Goal: Book appointment/travel/reservation

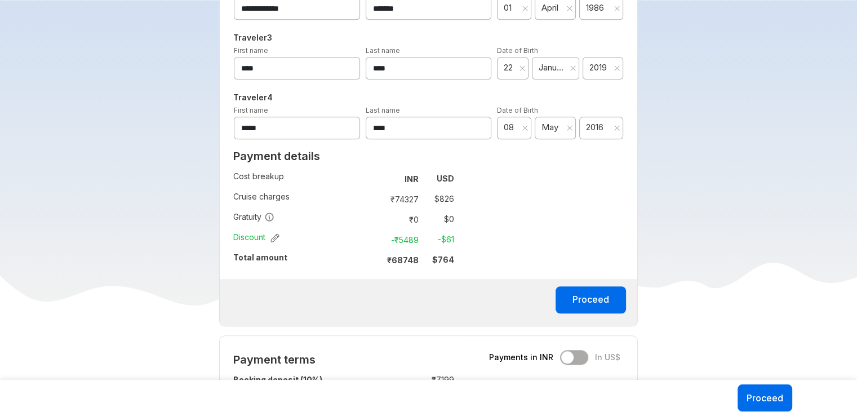
scroll to position [676, 0]
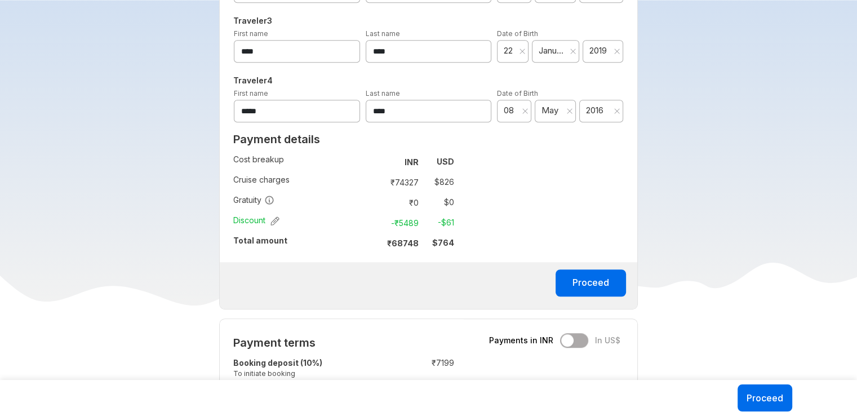
click at [487, 214] on div "**********" at bounding box center [428, 54] width 419 height 512
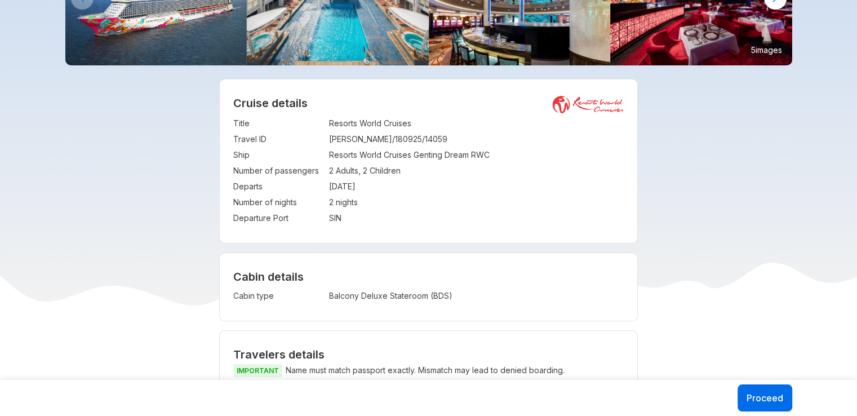
scroll to position [56, 0]
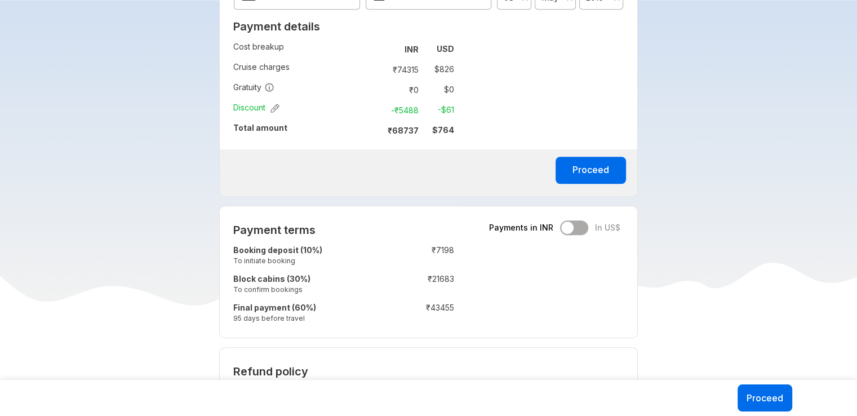
scroll to position [733, 0]
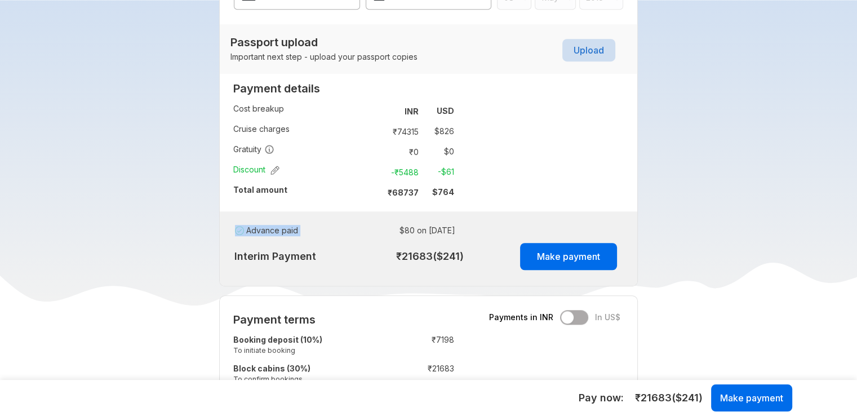
drag, startPoint x: 365, startPoint y: 229, endPoint x: 439, endPoint y: 218, distance: 75.2
click at [439, 218] on div "Advance paid : $ 80 on 18 Sep 2025 Interim Payment ₹ 21683 ($ 241 ) Make payment" at bounding box center [429, 248] width 418 height 74
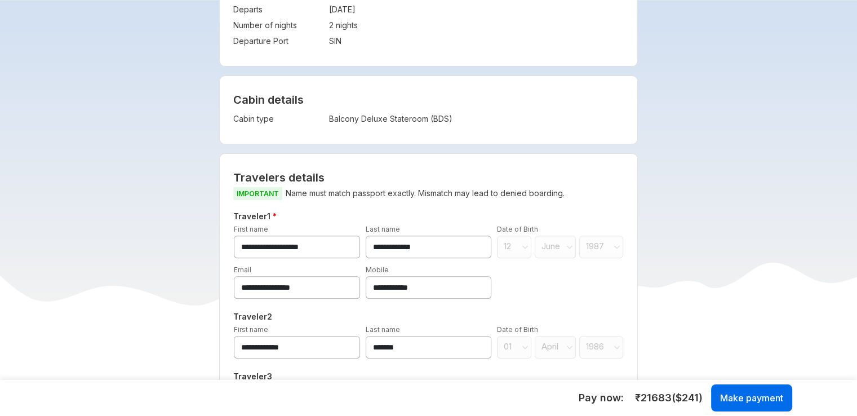
scroll to position [338, 0]
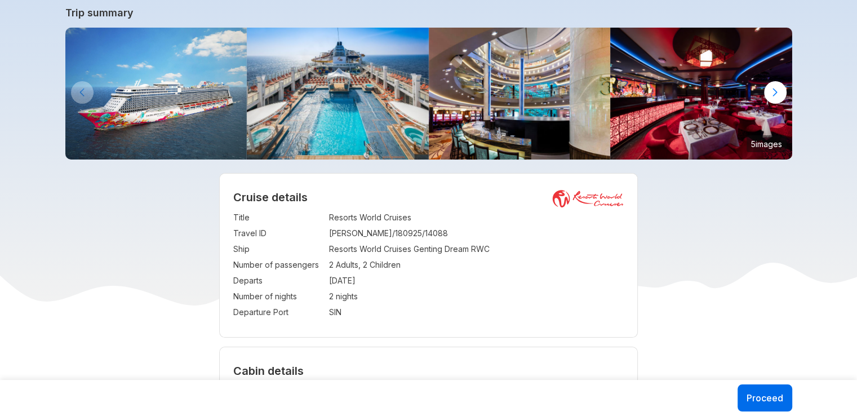
scroll to position [113, 0]
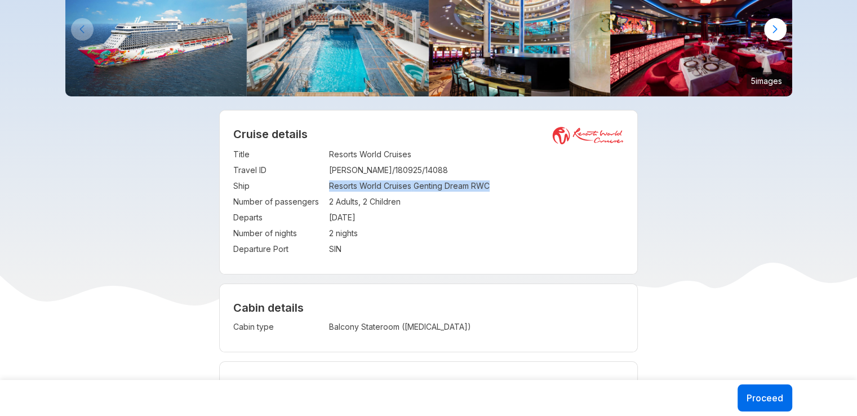
drag, startPoint x: 321, startPoint y: 183, endPoint x: 534, endPoint y: 190, distance: 213.7
click at [534, 190] on tr "Ship : Resorts World Cruises Genting Dream RWC" at bounding box center [428, 186] width 391 height 16
click at [523, 244] on td "SIN" at bounding box center [476, 249] width 295 height 16
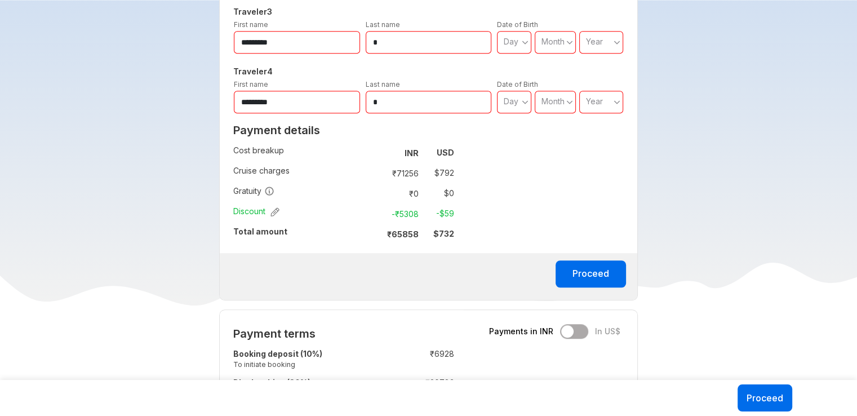
scroll to position [733, 0]
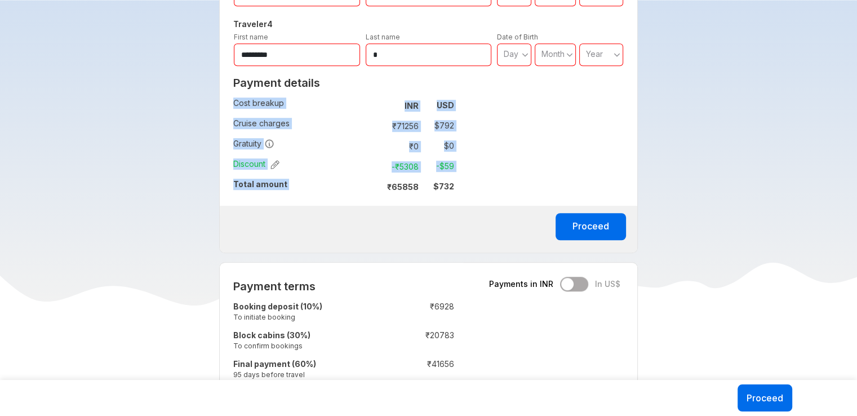
drag, startPoint x: 371, startPoint y: 191, endPoint x: 473, endPoint y: 190, distance: 102.0
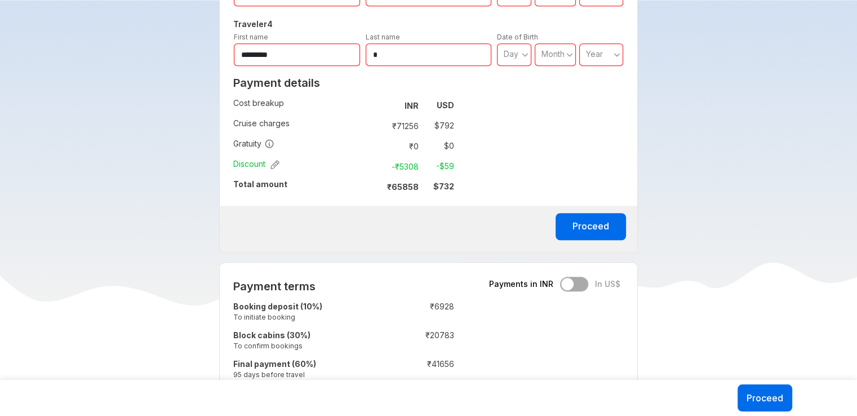
click at [323, 215] on td at bounding box center [297, 224] width 101 height 19
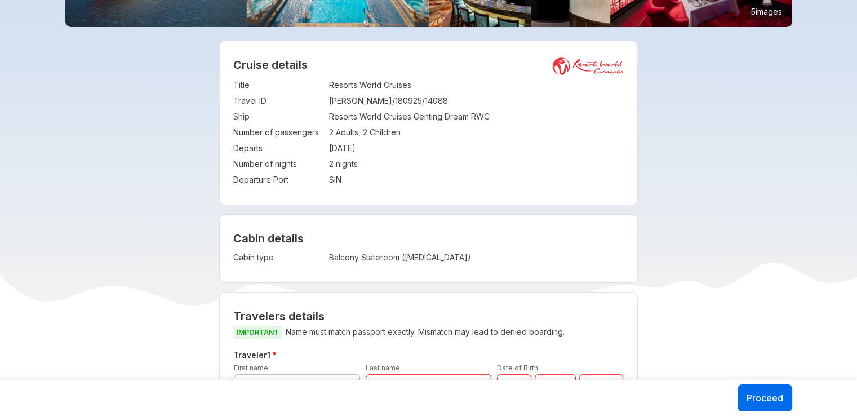
scroll to position [225, 0]
